Goal: Task Accomplishment & Management: Complete application form

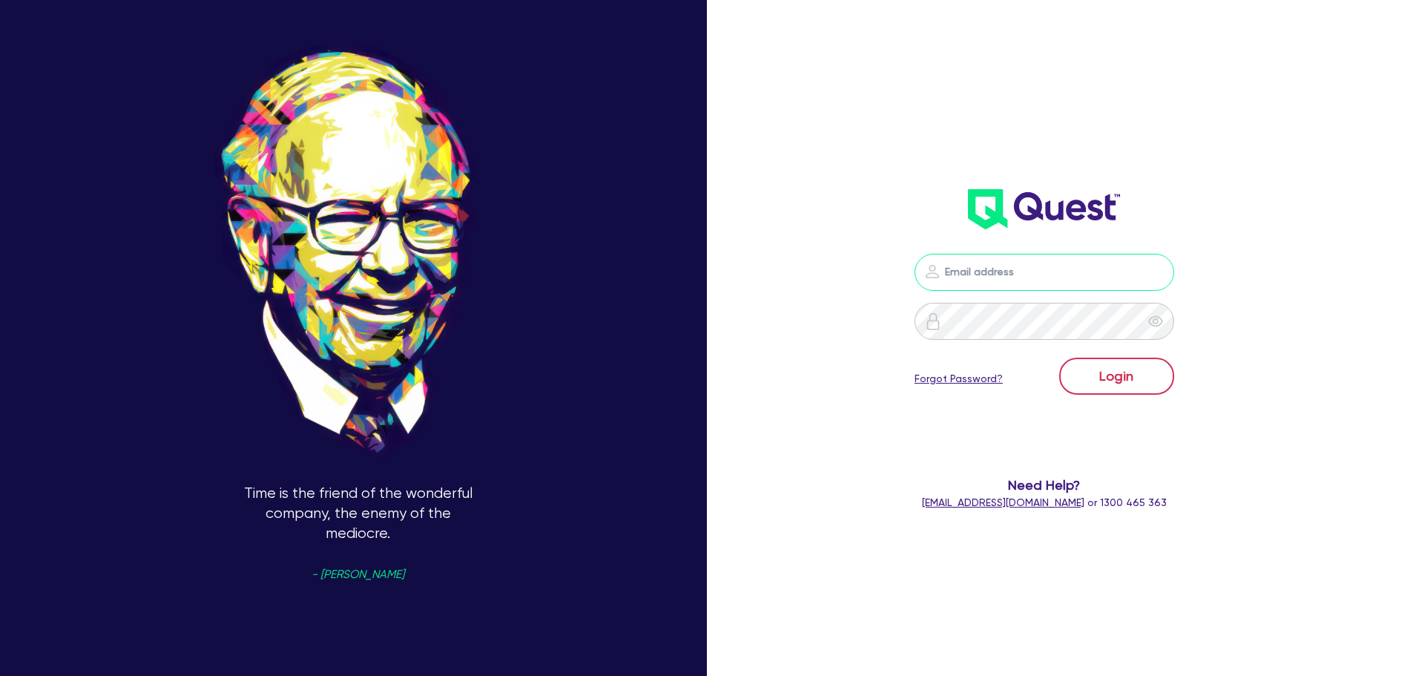
type input "[PERSON_NAME][EMAIL_ADDRESS][PERSON_NAME][DOMAIN_NAME]"
click at [1158, 362] on button "Login" at bounding box center [1116, 376] width 115 height 37
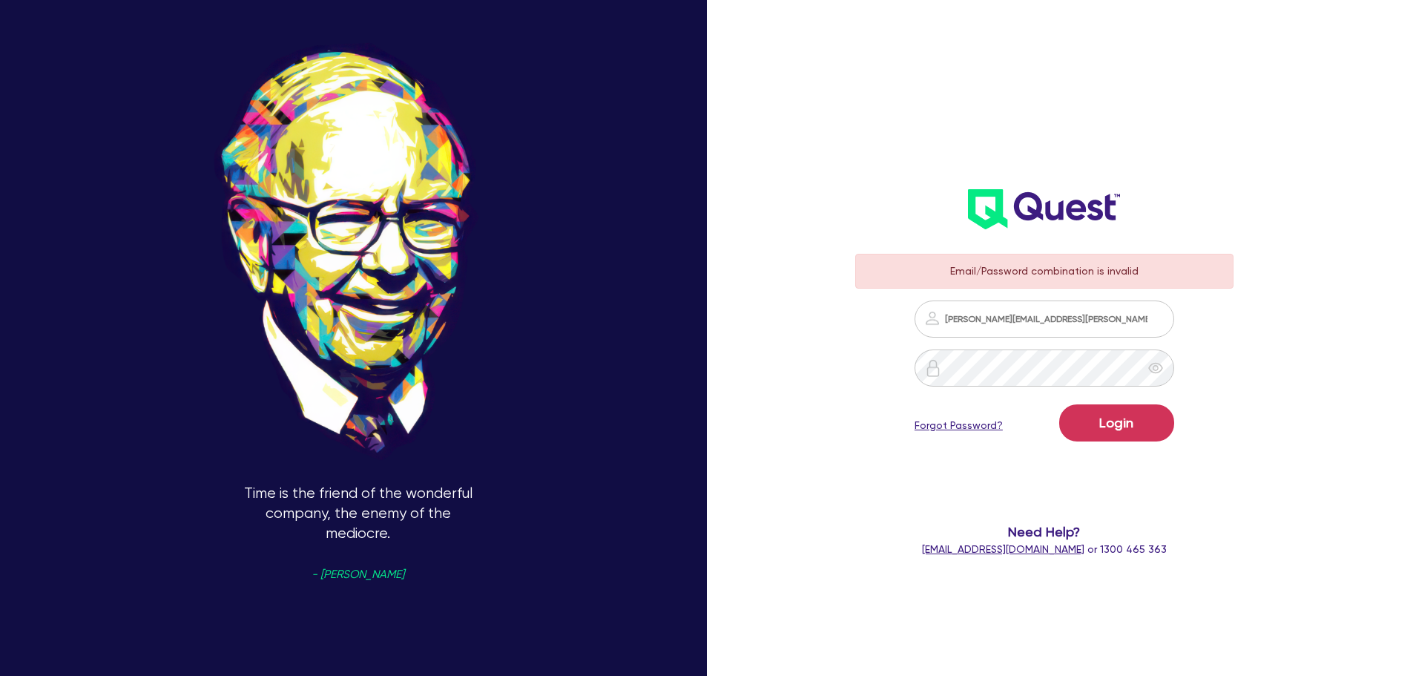
click at [1299, 395] on div "Email/Password combination is invalid [PERSON_NAME][EMAIL_ADDRESS][PERSON_NAME]…" at bounding box center [1064, 338] width 471 height 790
click at [1185, 418] on form "Email/Password combination is invalid jon.guiriba@quest.finance Login Forgot Pa…" at bounding box center [1044, 405] width 379 height 303
click at [1153, 431] on button "Login" at bounding box center [1116, 422] width 115 height 37
click at [1090, 316] on input "jon.guiriba@quest.finance" at bounding box center [1045, 318] width 260 height 37
click at [1089, 316] on input "jon.guiriba@quest.finance" at bounding box center [1045, 318] width 260 height 37
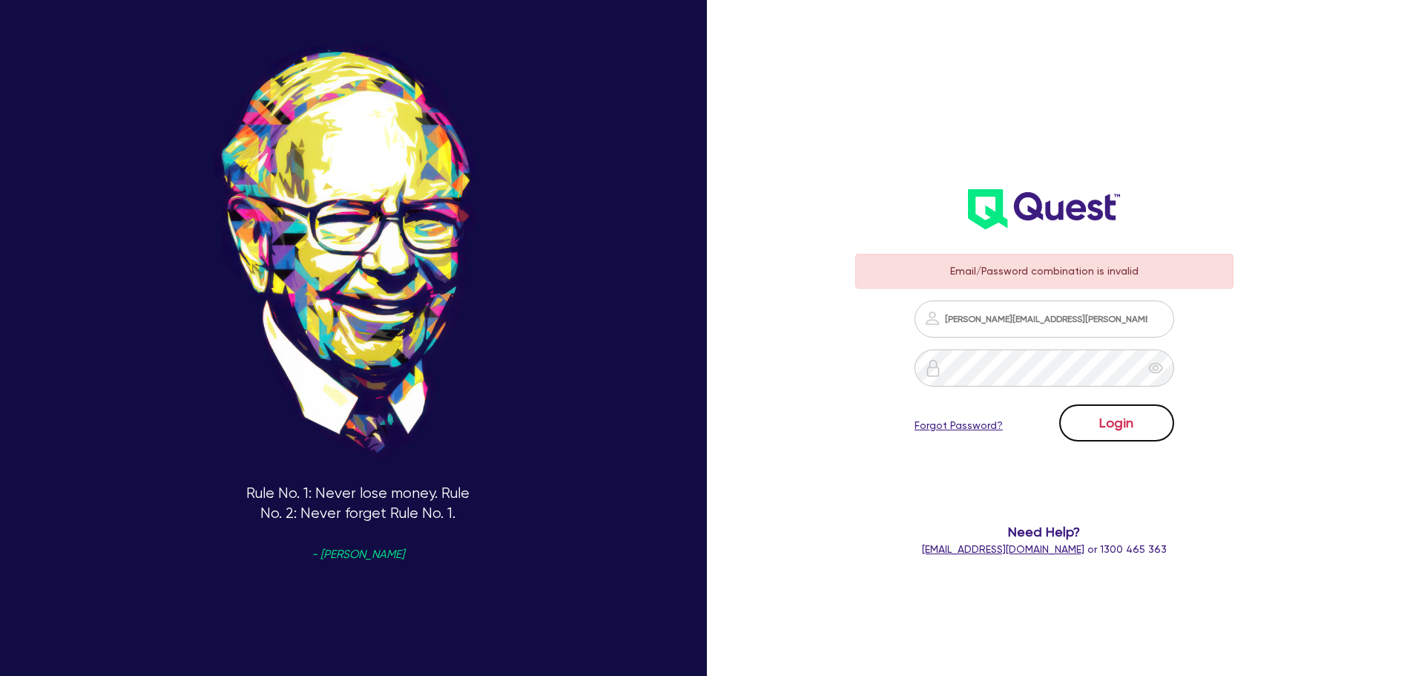
click at [1128, 424] on button "Login" at bounding box center [1116, 422] width 115 height 37
click at [1078, 344] on form "Email/Password combination is invalid jon.guiriba@quest.finance Login Forgot Pa…" at bounding box center [1044, 405] width 379 height 303
click at [1079, 322] on input "jon.guiriba@quest.finance" at bounding box center [1045, 318] width 260 height 37
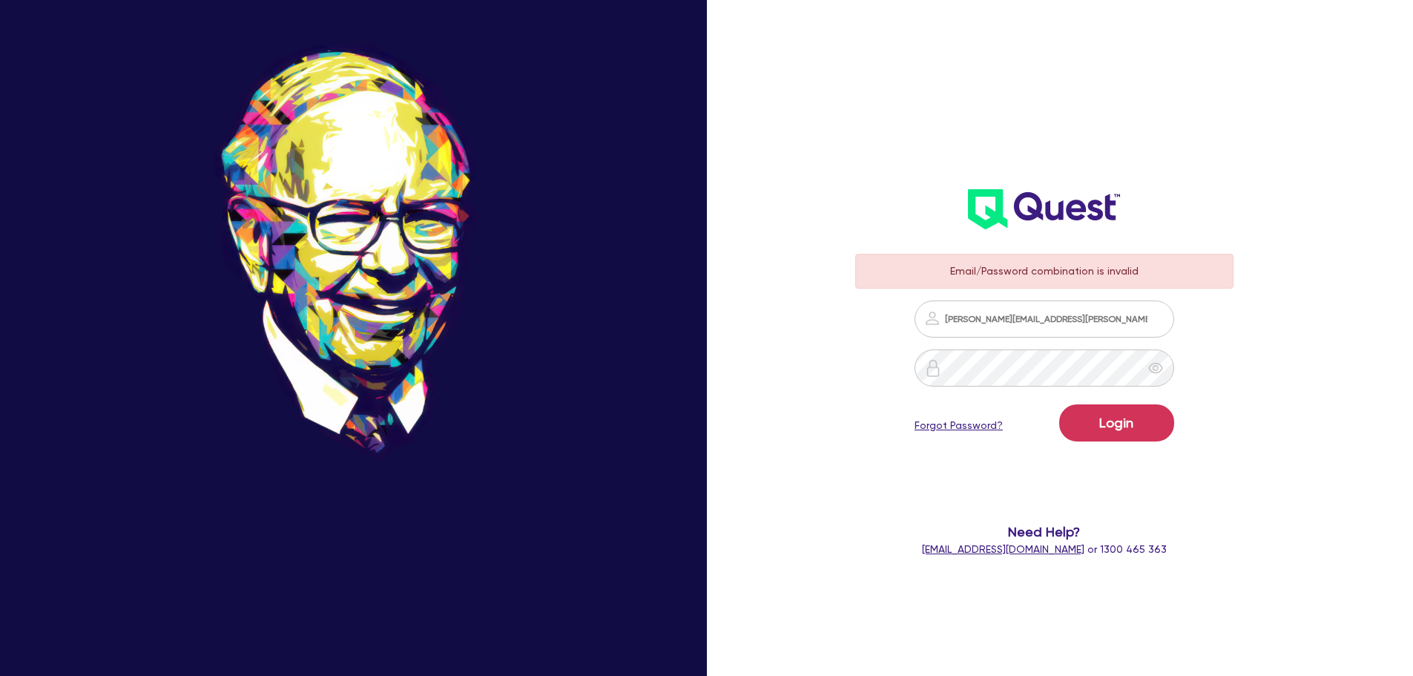
click at [1191, 310] on div "jon.guiriba@quest.finance" at bounding box center [1044, 318] width 379 height 37
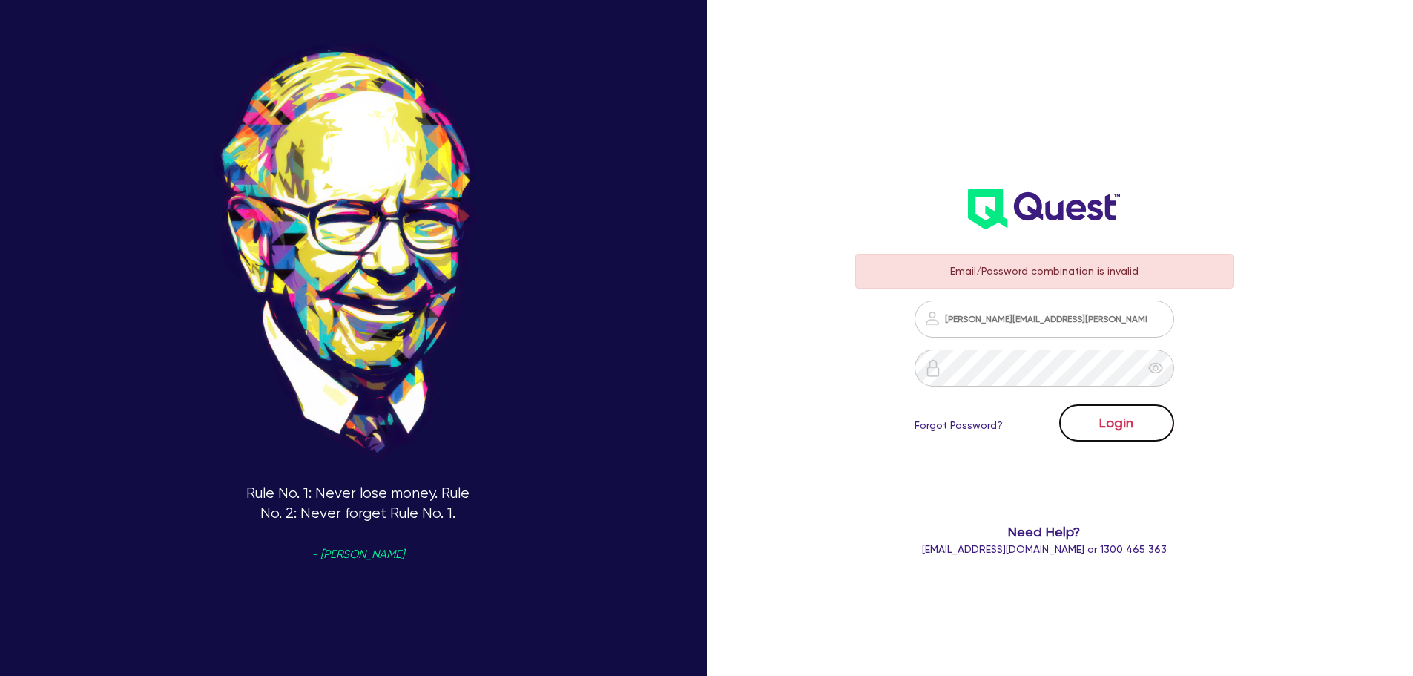
click at [1120, 424] on button "Login" at bounding box center [1116, 422] width 115 height 37
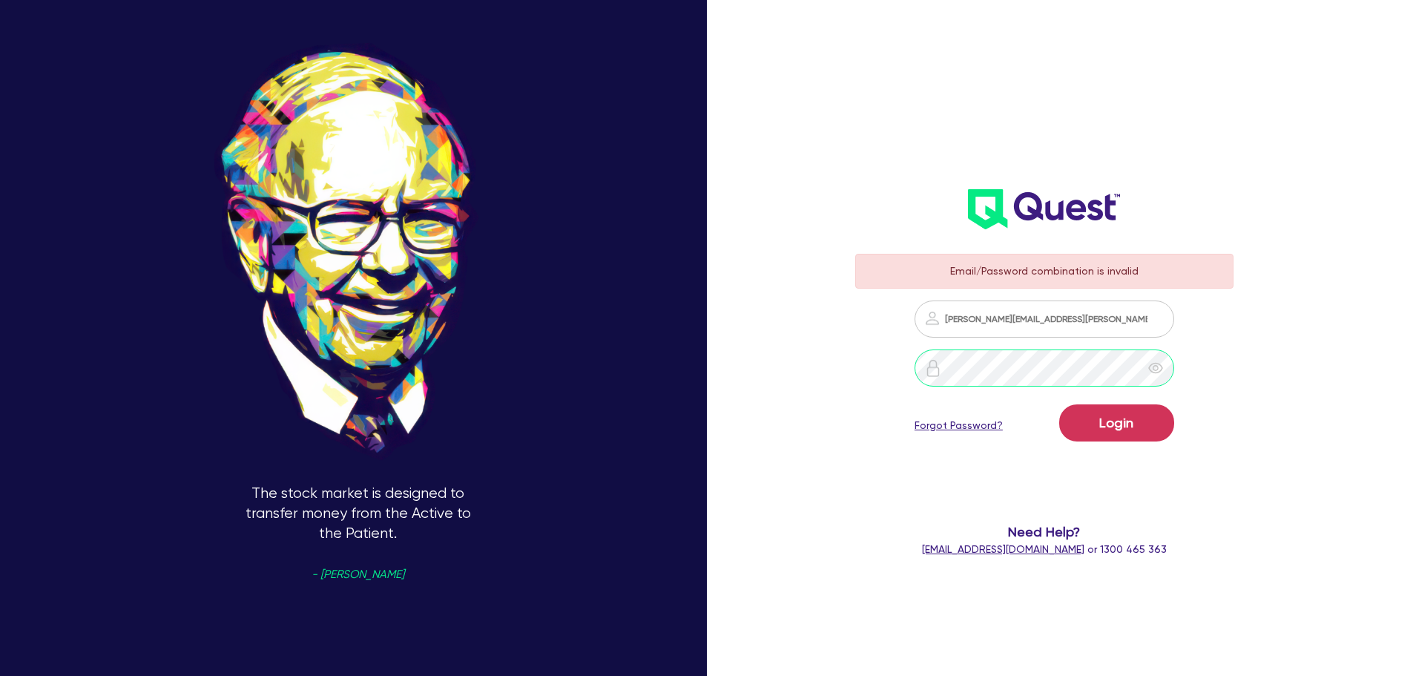
click at [1059, 404] on button "Login" at bounding box center [1116, 422] width 115 height 37
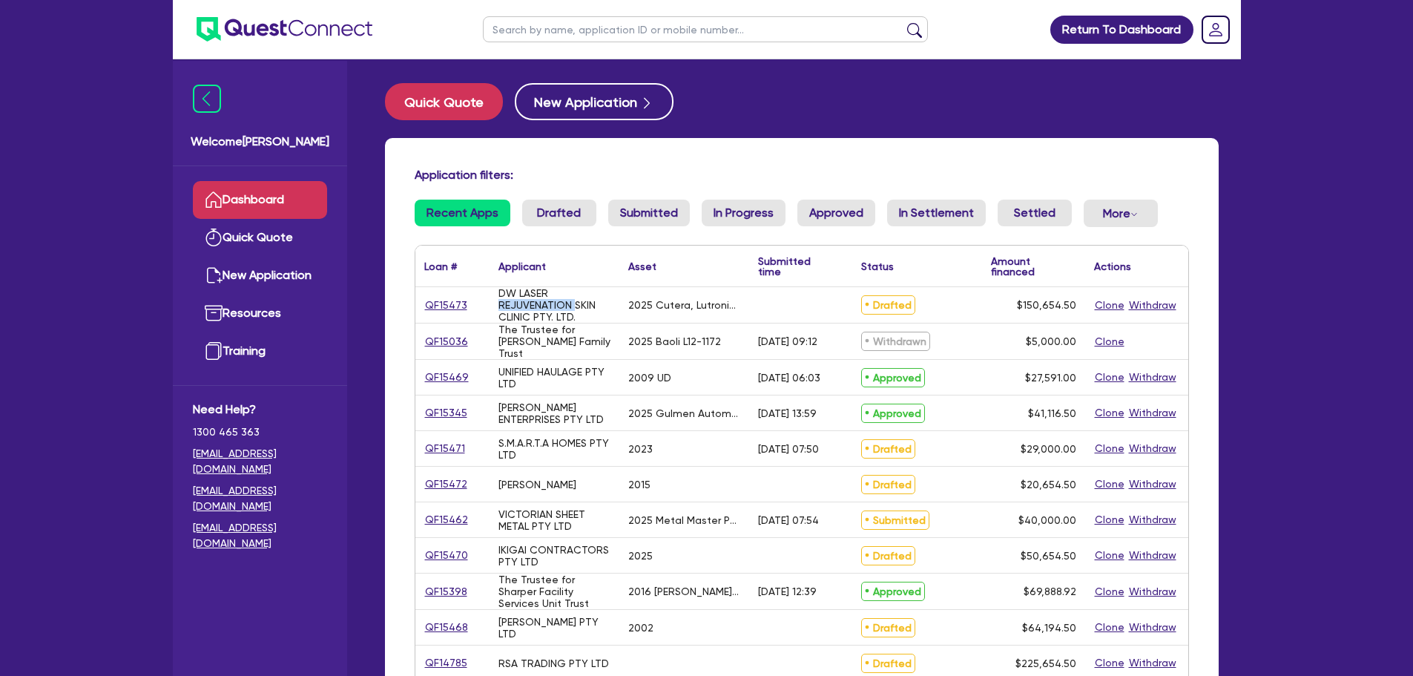
click at [508, 306] on div "DW LASER REJUVENATION SKIN CLINIC PTY. LTD." at bounding box center [554, 305] width 112 height 36
click at [895, 312] on span "Drafted" at bounding box center [888, 304] width 54 height 19
click at [917, 86] on div "Quick Quote New Application" at bounding box center [802, 101] width 834 height 37
click at [540, 36] on input "text" at bounding box center [705, 29] width 445 height 26
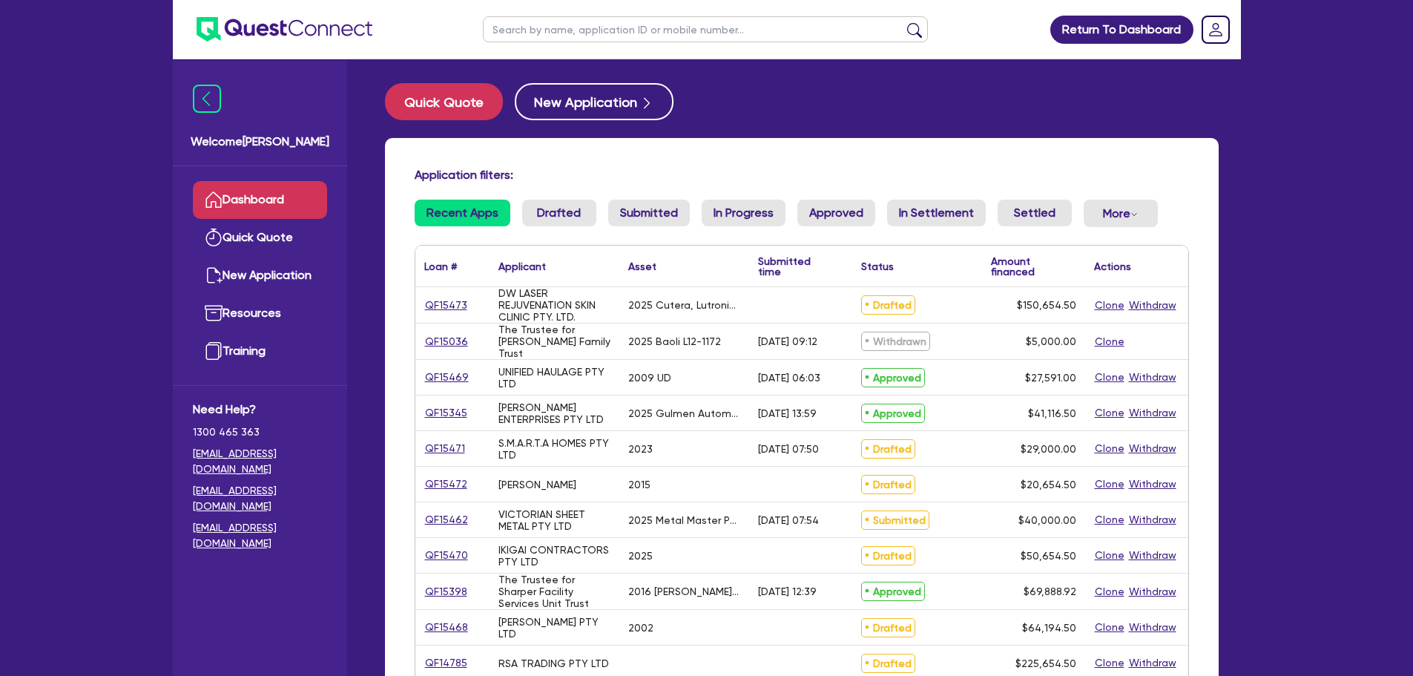
paste input "QF15463"
type input "QF15463"
click at [912, 37] on button "submit" at bounding box center [915, 32] width 24 height 21
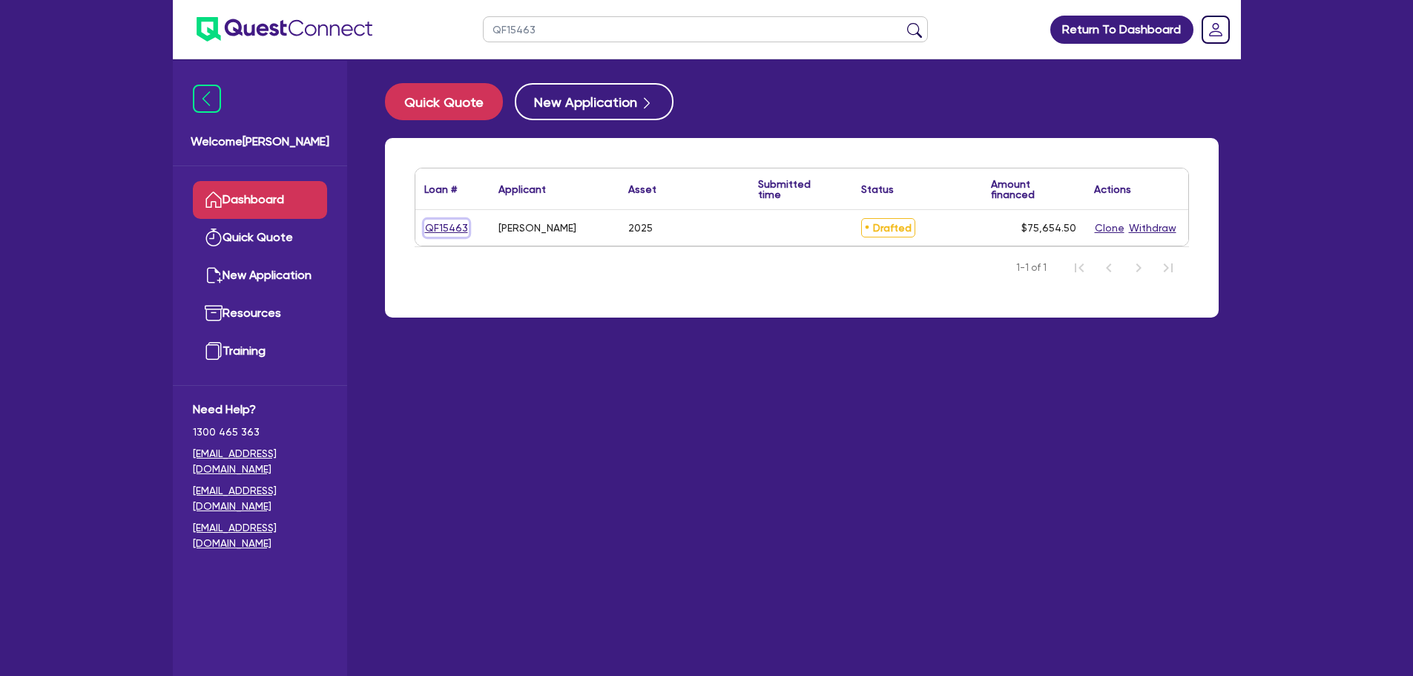
click at [449, 220] on link "QF15463" at bounding box center [446, 228] width 45 height 17
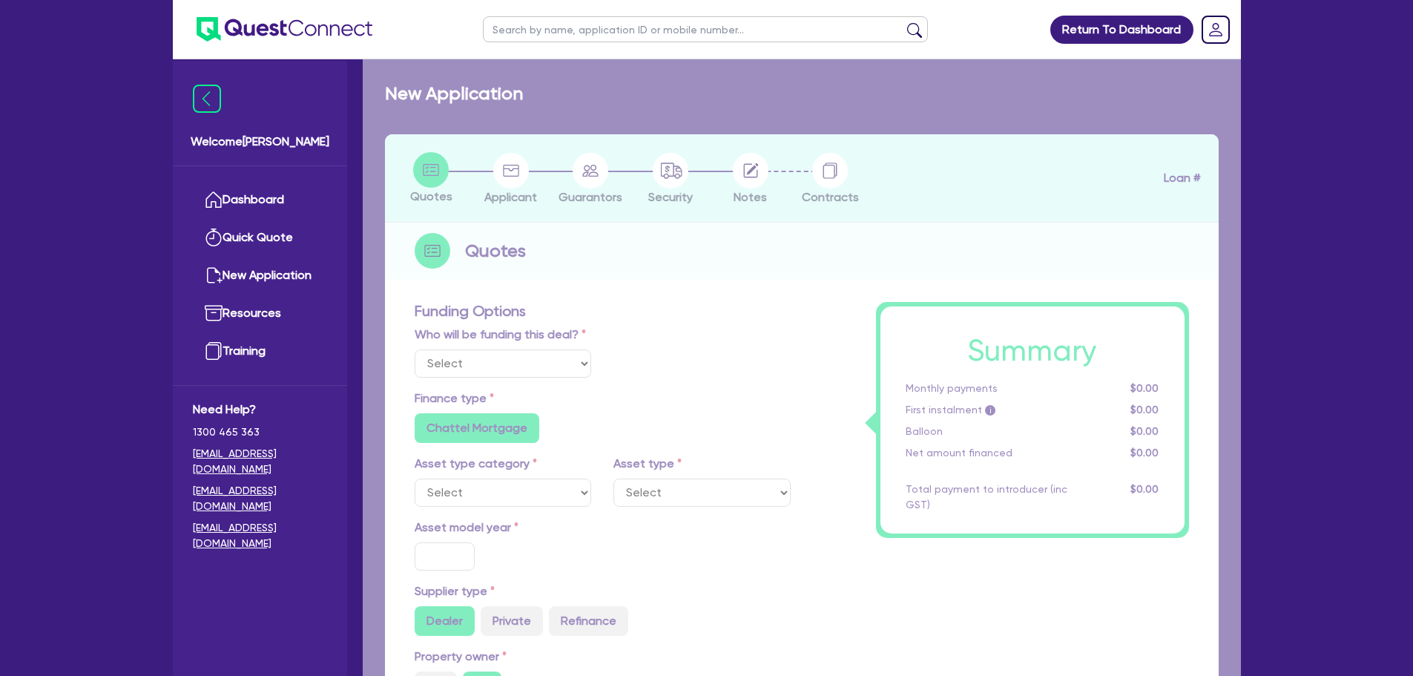
select select "Other"
select select "CARS_AND_LIGHT_TRUCKS"
type input "2025"
radio input "true"
type input "75,000"
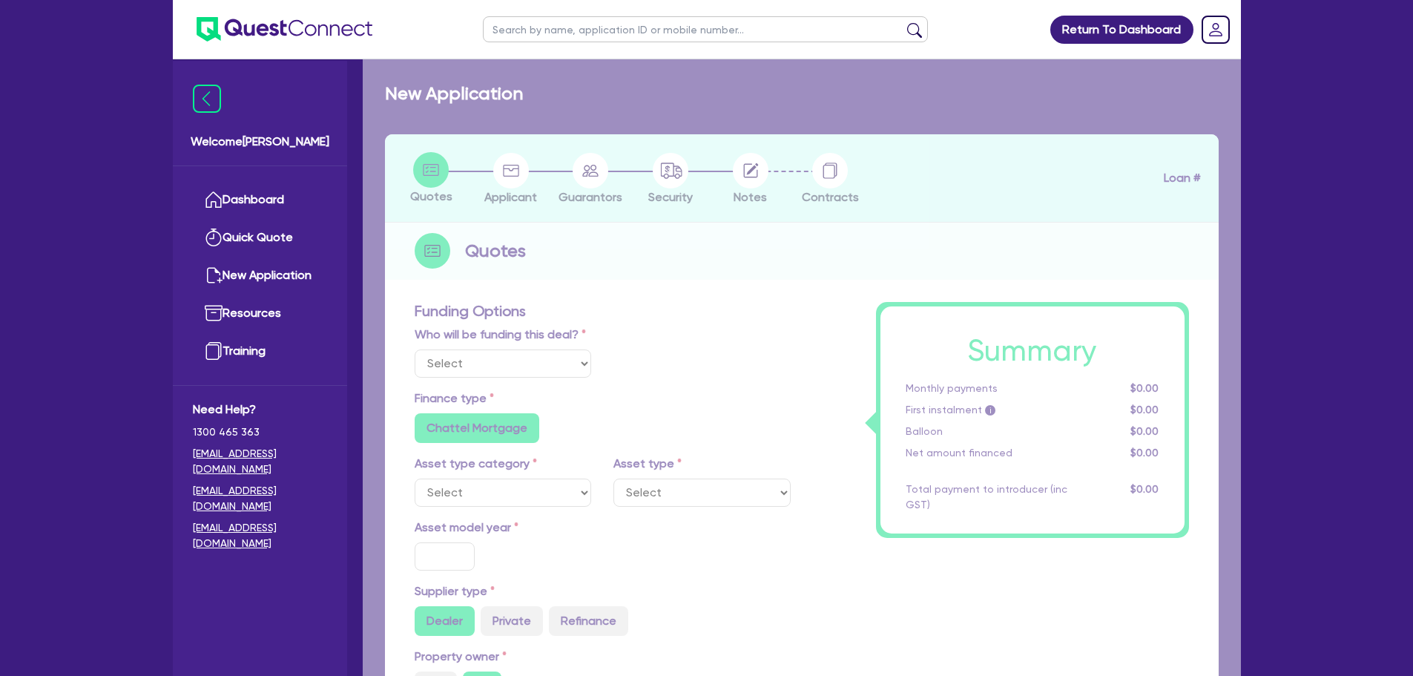
type input "8.99"
type input "1,400"
radio input "true"
radio input "false"
select select "PASSENGER_VEHICLES"
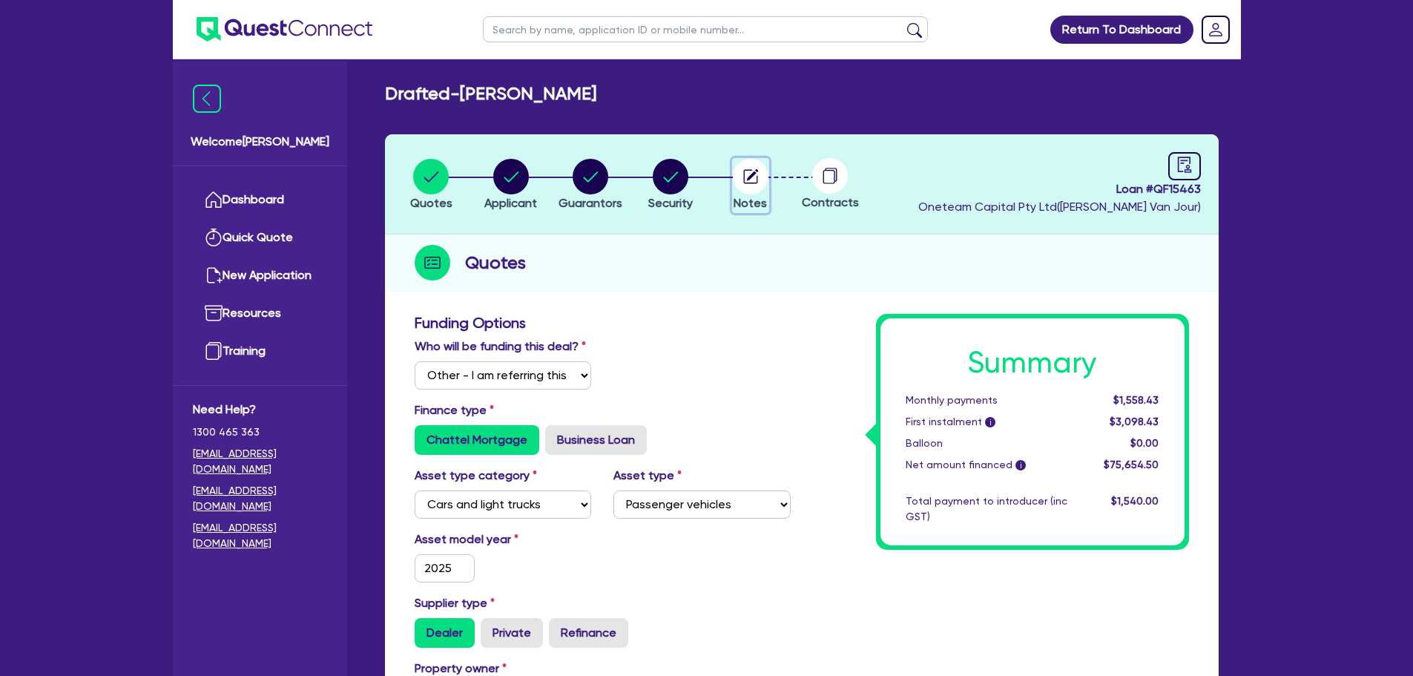
click at [745, 189] on circle "button" at bounding box center [751, 177] width 36 height 36
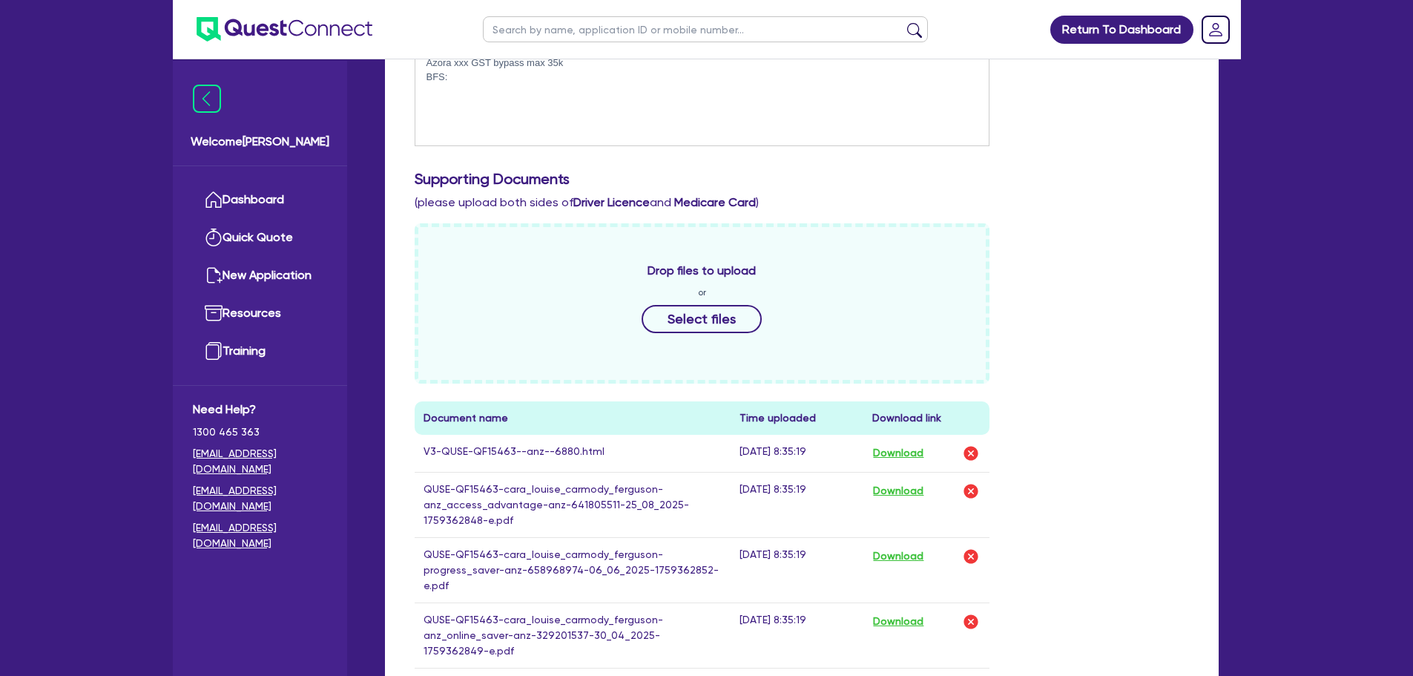
scroll to position [593, 0]
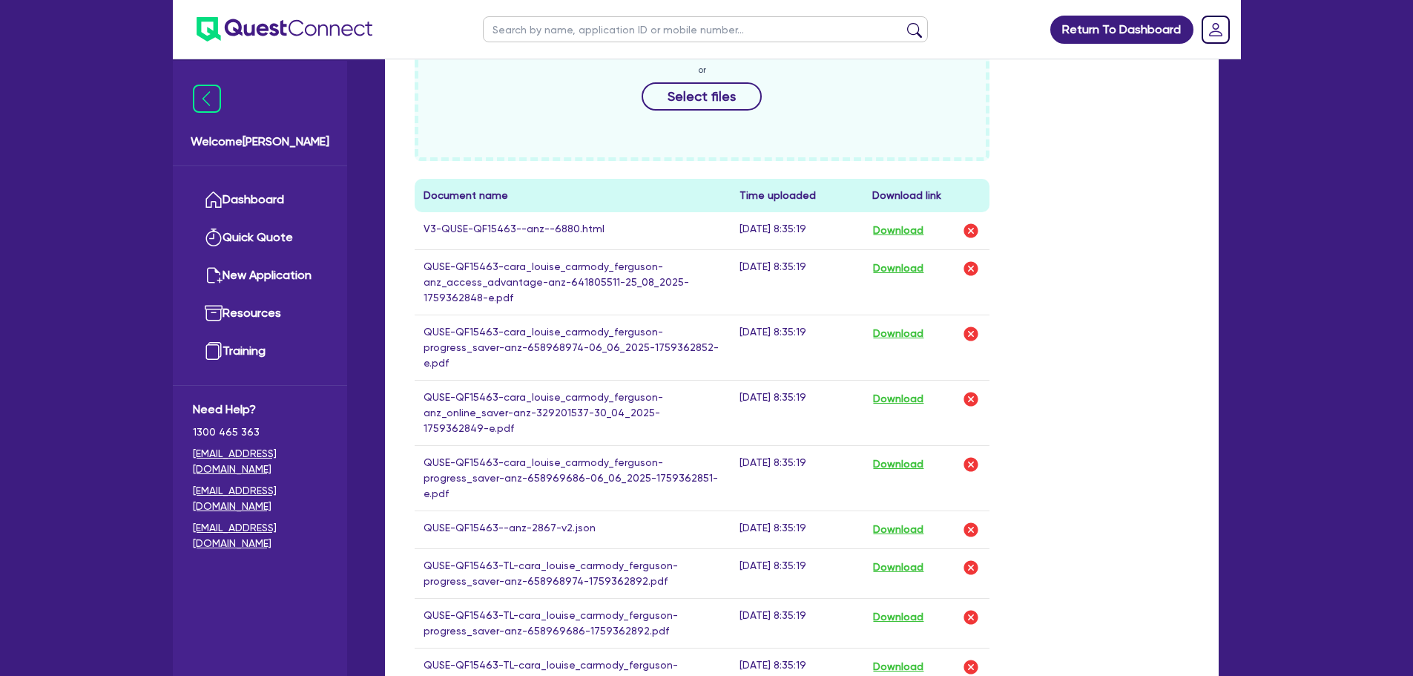
click at [514, 229] on td "V3-QUSE-QF15463--anz--6880.html" at bounding box center [573, 231] width 317 height 38
click at [796, 234] on td "02-10-25 8:35:19" at bounding box center [797, 231] width 133 height 38
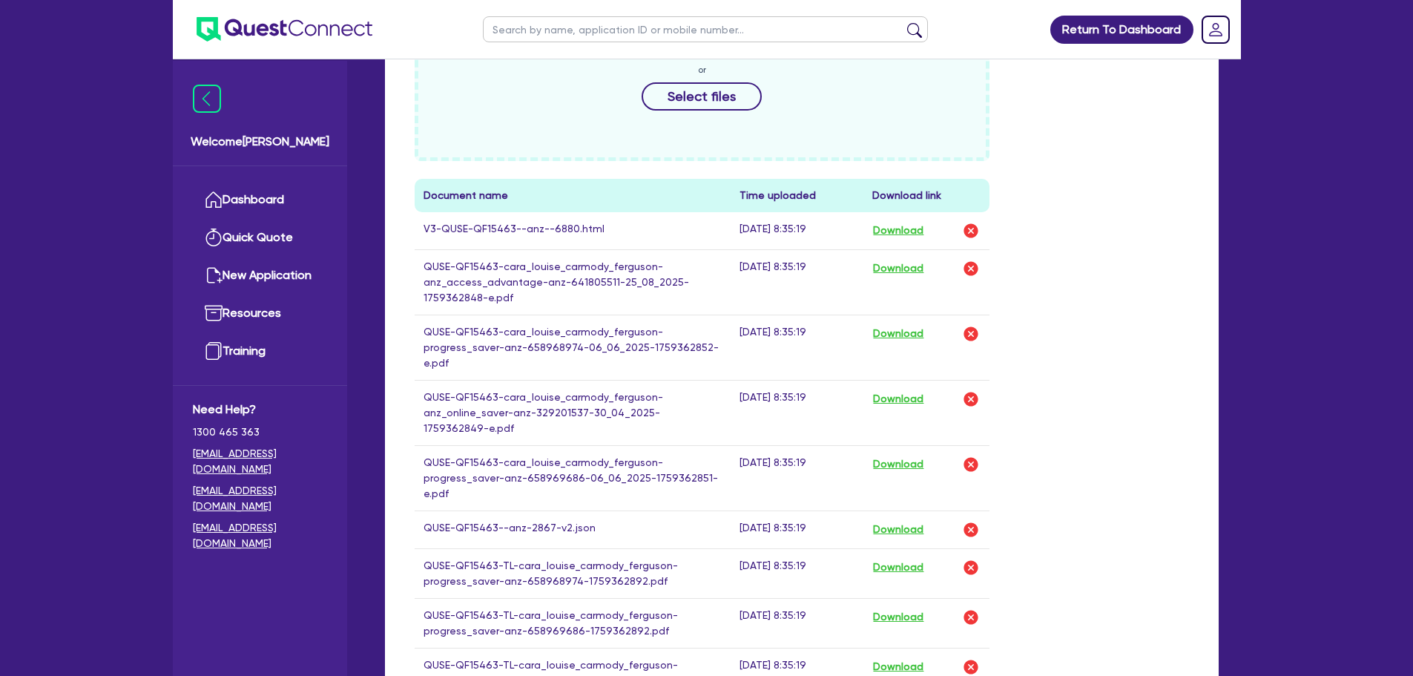
click at [791, 228] on td "02-10-25 8:35:19" at bounding box center [797, 231] width 133 height 38
drag, startPoint x: 786, startPoint y: 228, endPoint x: 818, endPoint y: 228, distance: 31.9
click at [818, 228] on td "02-10-25 8:35:19" at bounding box center [797, 231] width 133 height 38
click at [1118, 229] on div "Drop files to upload or Select files Document name Time uploaded Download link …" at bounding box center [801, 386] width 797 height 771
